Goal: Transaction & Acquisition: Purchase product/service

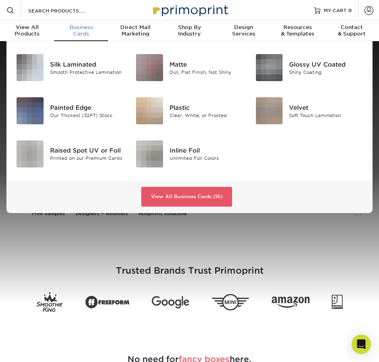
click at [82, 30] on span "Business" at bounding box center [81, 27] width 54 height 6
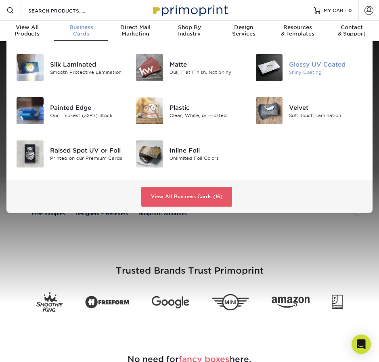
click at [311, 61] on div "Glossy UV Coated" at bounding box center [326, 64] width 74 height 9
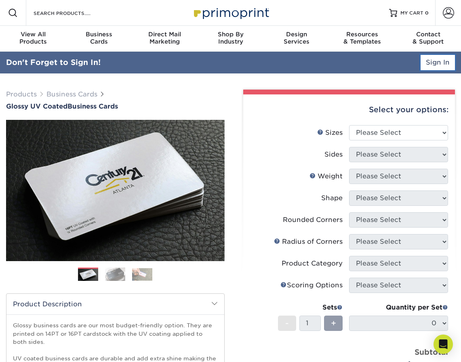
click at [379, 67] on link "Sign In" at bounding box center [437, 62] width 34 height 15
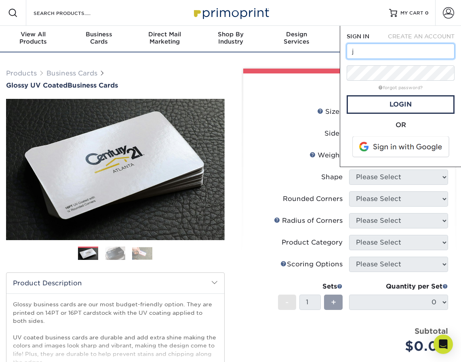
type input "jhetzel@peddlersvillage.com"
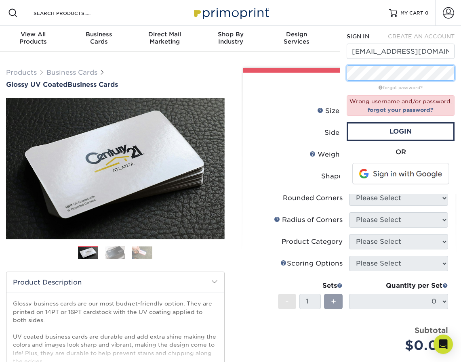
scroll to position [0, 0]
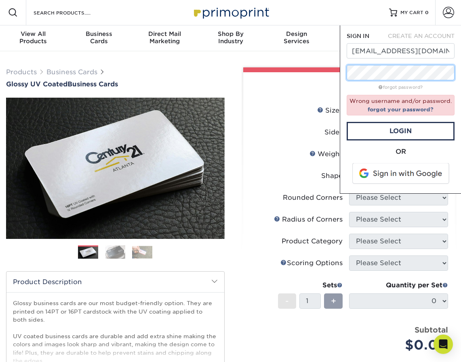
click at [224, 66] on div "Resources Menu Search Products Account SIGN IN CREATE AN ACCOUNT jhetzel@peddle…" at bounding box center [230, 359] width 461 height 719
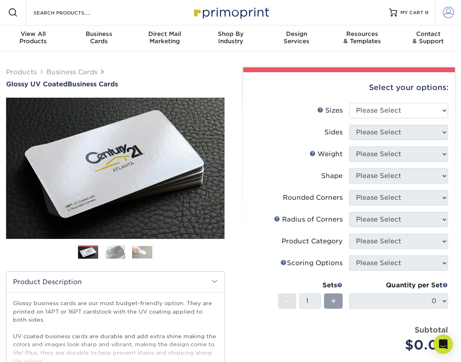
click at [379, 12] on span at bounding box center [447, 12] width 11 height 11
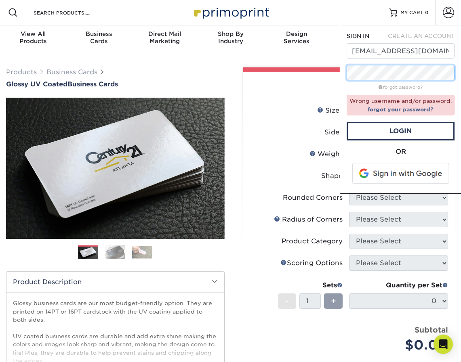
click at [238, 70] on div "Resources Menu Search Products Account SIGN IN CREATE AN ACCOUNT jhetzel@peddle…" at bounding box center [230, 359] width 461 height 719
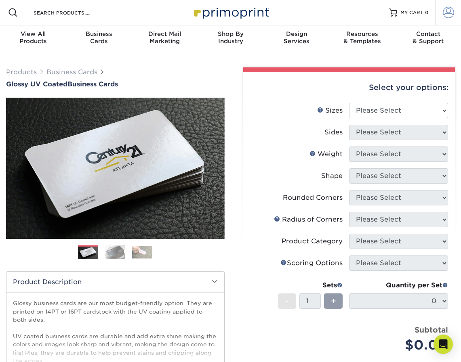
click at [379, 7] on span at bounding box center [447, 12] width 11 height 11
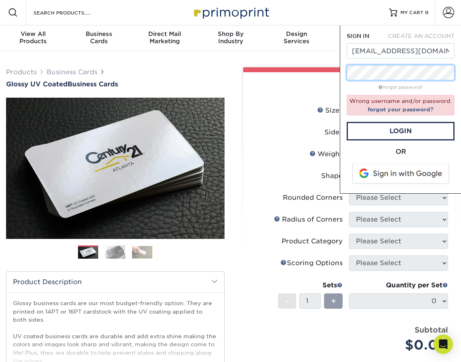
click at [285, 69] on div "Resources Menu Search Products Account SIGN IN CREATE AN ACCOUNT jhetzel@peddle…" at bounding box center [230, 359] width 461 height 719
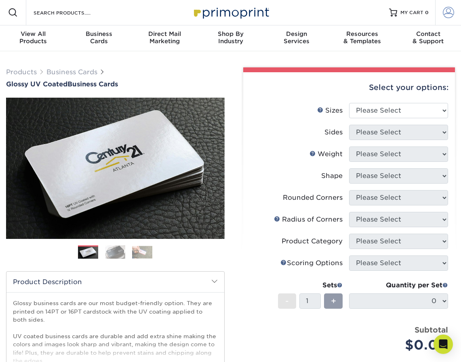
click at [379, 11] on span at bounding box center [447, 12] width 11 height 11
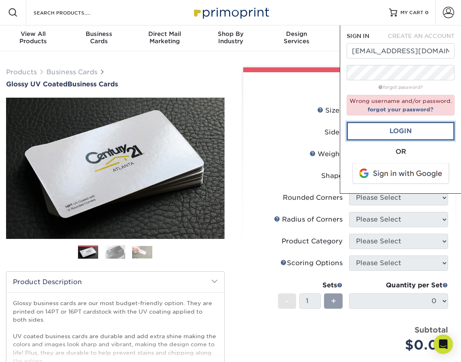
click at [379, 126] on link "Login" at bounding box center [400, 131] width 108 height 19
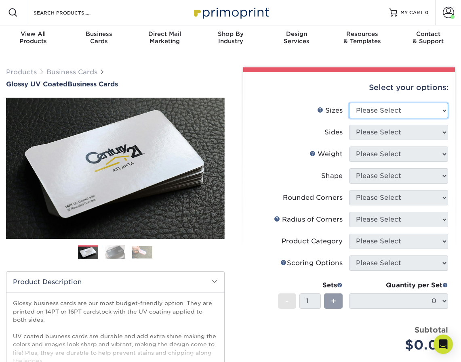
click at [371, 108] on select "Please Select 1.5" x 3.5" - Mini 1.75" x 3.5" - Mini 2" x 2" - Square 2" x 3" -…" at bounding box center [398, 110] width 99 height 15
select select "2.00x3.50"
click at [349, 103] on select "Please Select 1.5" x 3.5" - Mini 1.75" x 3.5" - Mini 2" x 2" - Square 2" x 3" -…" at bounding box center [398, 110] width 99 height 15
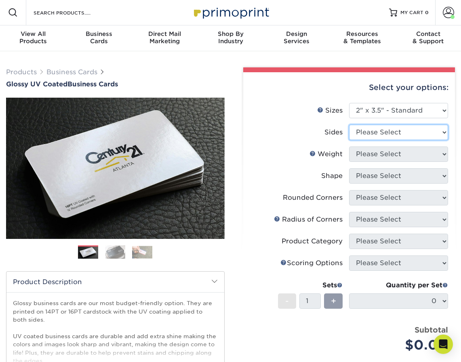
click at [379, 132] on select "Please Select Print Both Sides Print Front Only" at bounding box center [398, 132] width 99 height 15
select select "13abbda7-1d64-4f25-8bb2-c179b224825d"
click at [349, 125] on select "Please Select Print Both Sides Print Front Only" at bounding box center [398, 132] width 99 height 15
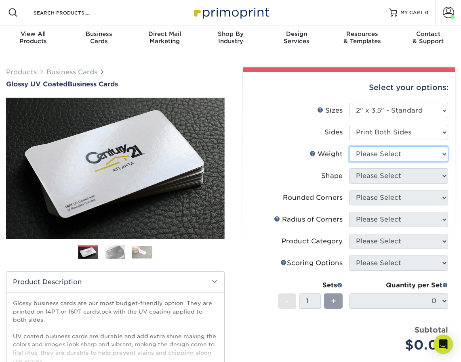
click at [374, 155] on select "Please Select 16PT 14PT" at bounding box center [398, 154] width 99 height 15
select select "14PT"
click at [349, 147] on select "Please Select 16PT 14PT" at bounding box center [398, 154] width 99 height 15
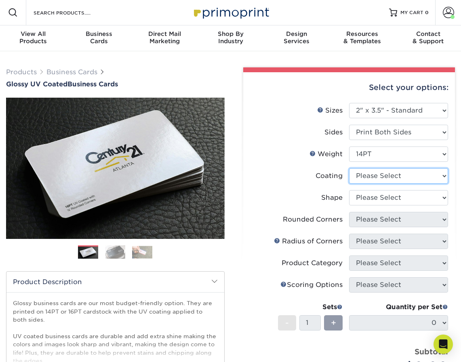
click at [375, 176] on select at bounding box center [398, 175] width 99 height 15
select select "ae367451-b2b8-45df-a344-0f05b6a12993"
click at [349, 168] on select at bounding box center [398, 175] width 99 height 15
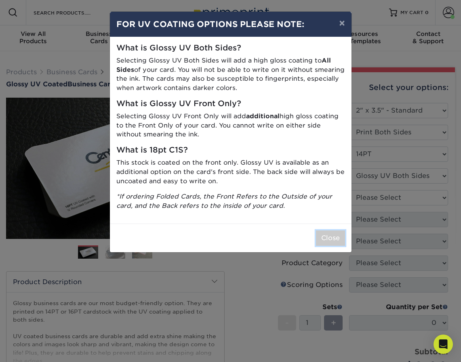
click at [329, 240] on button "Close" at bounding box center [330, 238] width 29 height 15
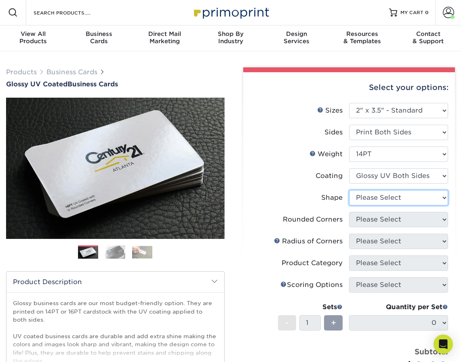
click at [374, 194] on select "Please Select Standard" at bounding box center [398, 197] width 99 height 15
select select "standard"
click at [349, 190] on select "Please Select Standard" at bounding box center [398, 197] width 99 height 15
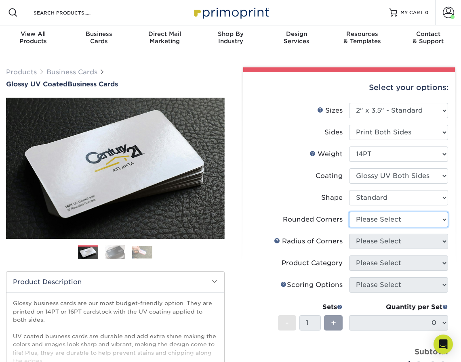
click at [372, 219] on select "Please Select Yes - Round 2 Corners Yes - Round 4 Corners No" at bounding box center [398, 219] width 99 height 15
select select "0"
click at [349, 212] on select "Please Select Yes - Round 2 Corners Yes - Round 4 Corners No" at bounding box center [398, 219] width 99 height 15
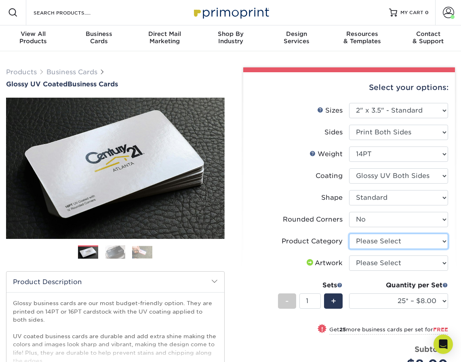
click at [370, 241] on select "Please Select Business Cards" at bounding box center [398, 241] width 99 height 15
select select "3b5148f1-0588-4f88-a218-97bcfdce65c1"
click at [349, 234] on select "Please Select Business Cards" at bounding box center [398, 241] width 99 height 15
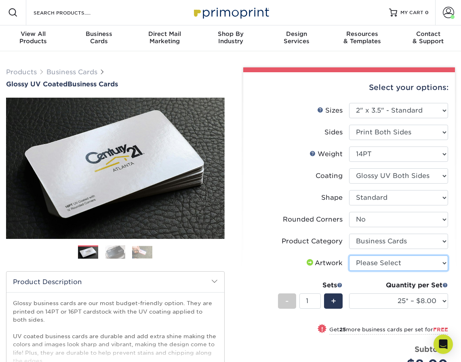
click at [369, 264] on select "Please Select I will upload files I need a design - $100" at bounding box center [398, 263] width 99 height 15
select select "upload"
click at [349, 256] on select "Please Select I will upload files I need a design - $100" at bounding box center [398, 263] width 99 height 15
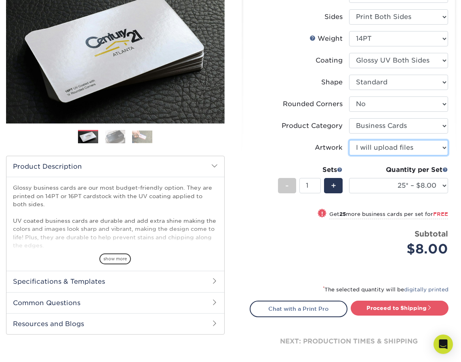
scroll to position [126, 0]
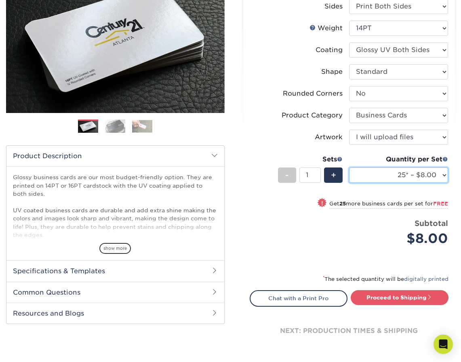
click at [379, 171] on select "25* – $8.00 50* – $8.00 100* – $8.00 250* – $15.00 500 – $30.00 1000 – $37.00 2…" at bounding box center [398, 175] width 99 height 15
select select "40000 – $841.00"
click at [349, 168] on select "25* – $8.00 50* – $8.00 100* – $8.00 250* – $15.00 500 – $30.00 1000 – $37.00 2…" at bounding box center [398, 175] width 99 height 15
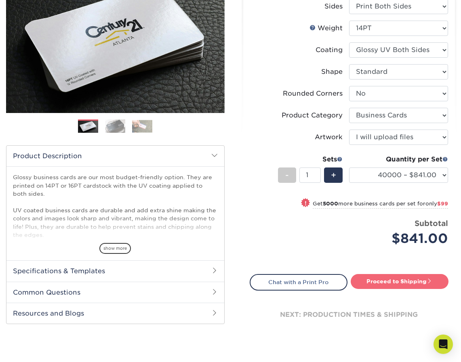
click at [379, 280] on link "Proceed to Shipping" at bounding box center [399, 281] width 98 height 15
type input "Set 1"
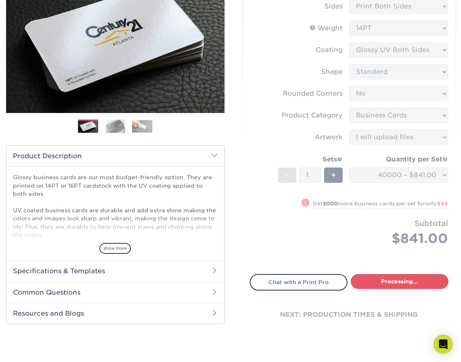
select select "e5940801-453d-47b9-9cad-cb796d72ddd0"
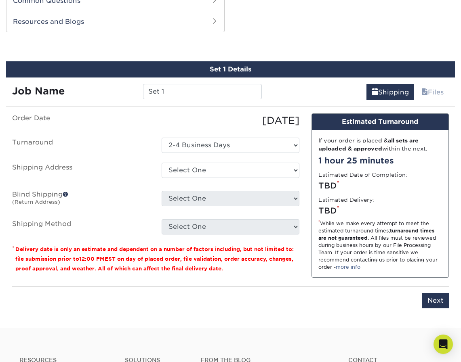
scroll to position [423, 0]
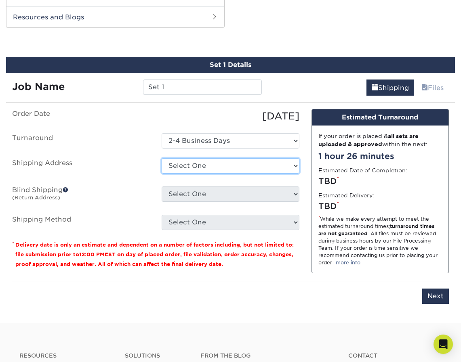
click at [187, 161] on select "Select One 54A Peddler's Village , Lahaska, PA 147 ARROWHEAD DR, MANHEIM, PA 73…" at bounding box center [229, 165] width 137 height 15
select select "58208"
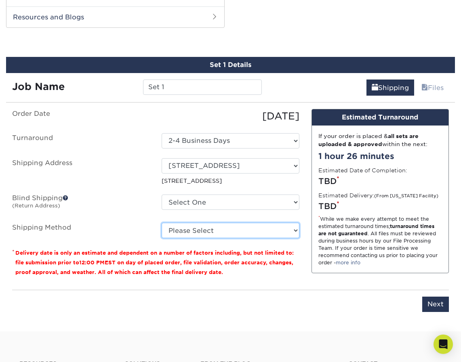
click at [185, 228] on select "Please Select Ground Shipping (+$88.31) 3 Day Shipping Service (+$101.60) 2 Day…" at bounding box center [229, 230] width 137 height 15
select select "03"
click at [161, 223] on select "Please Select Ground Shipping (+$88.31) 3 Day Shipping Service (+$101.60) 2 Day…" at bounding box center [229, 230] width 137 height 15
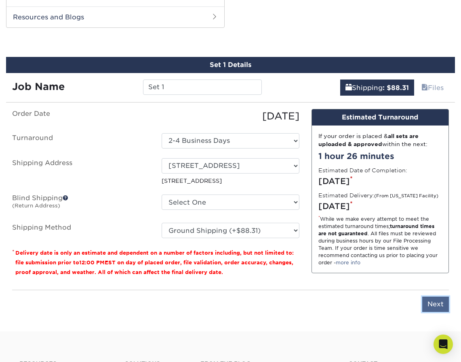
click at [379, 304] on input "Next" at bounding box center [435, 304] width 27 height 15
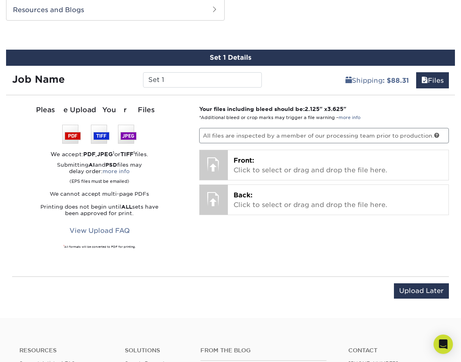
scroll to position [431, 0]
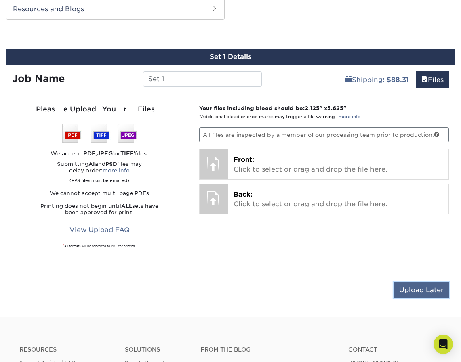
click at [379, 290] on input "Upload Later" at bounding box center [421, 290] width 55 height 15
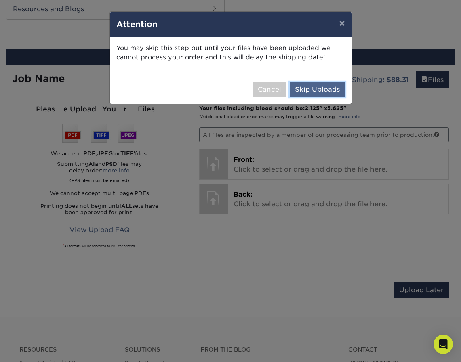
click at [312, 86] on button "Skip Uploads" at bounding box center [316, 89] width 55 height 15
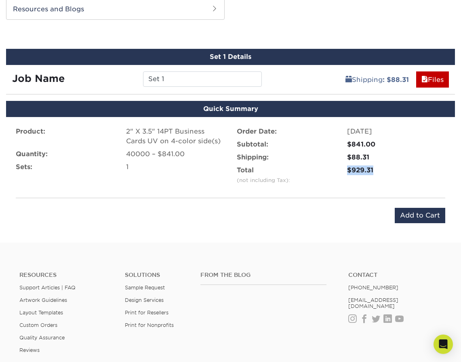
drag, startPoint x: 381, startPoint y: 170, endPoint x: 351, endPoint y: 172, distance: 29.5
click at [347, 171] on div "$929.31" at bounding box center [396, 171] width 98 height 10
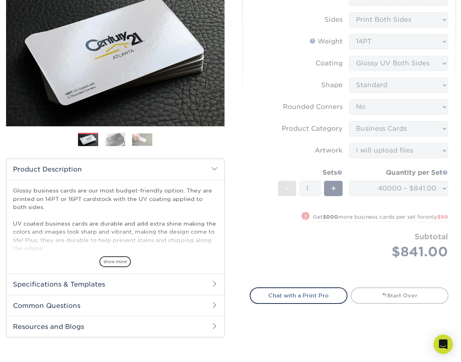
scroll to position [112, 0]
